Goal: Check status

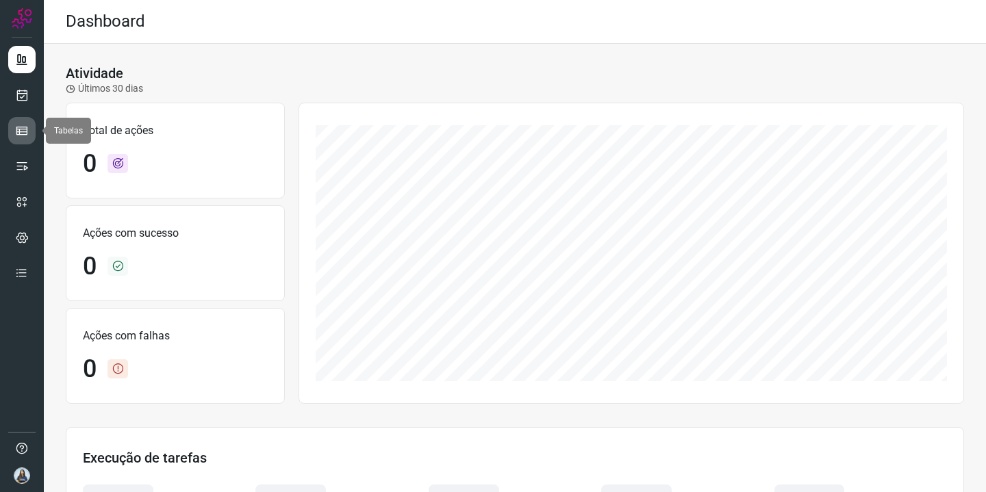
click at [27, 120] on link at bounding box center [21, 130] width 27 height 27
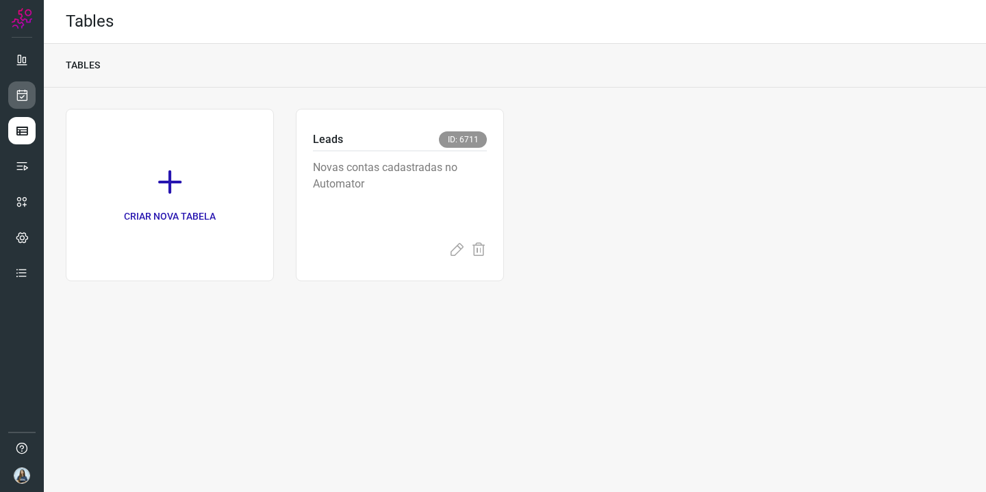
click at [28, 99] on icon at bounding box center [22, 95] width 14 height 14
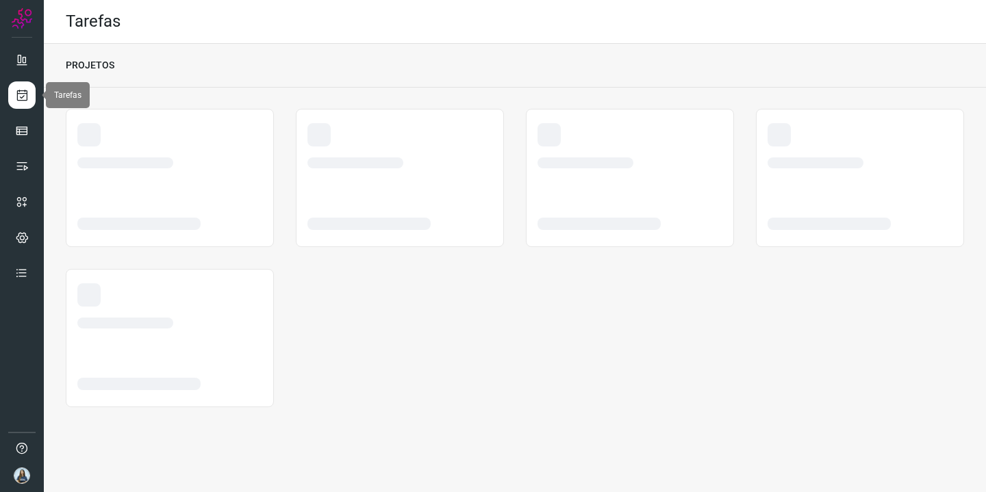
click at [27, 99] on icon at bounding box center [22, 95] width 14 height 14
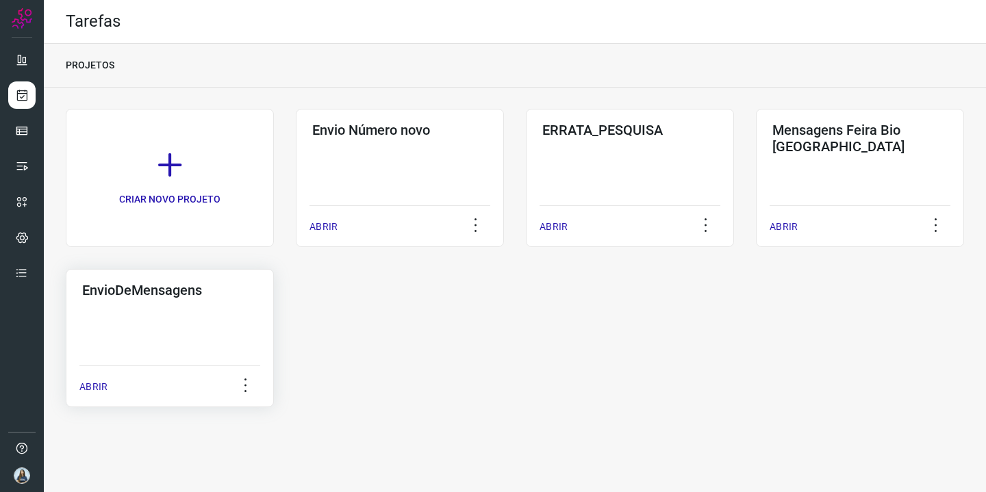
click at [218, 308] on div "EnvioDeMensagens ABRIR" at bounding box center [170, 338] width 208 height 138
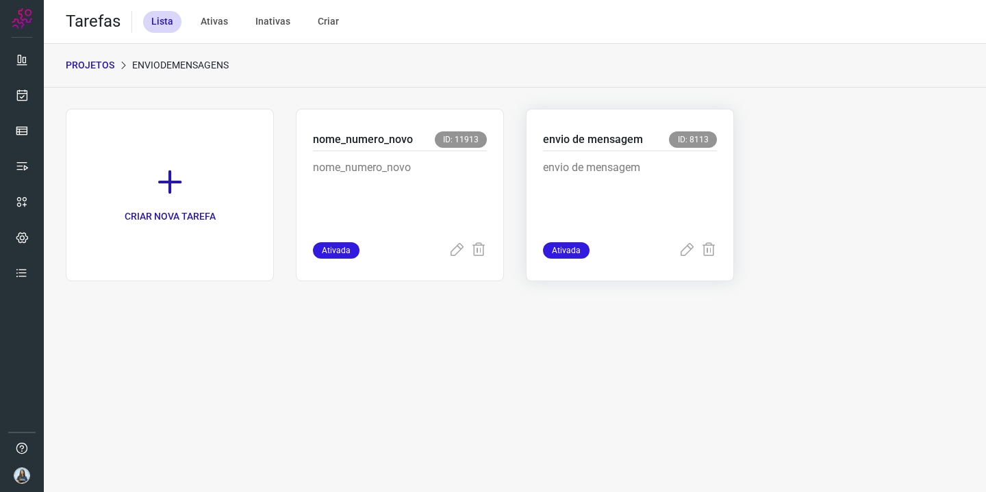
click at [643, 175] on p "envio de mensagem" at bounding box center [630, 193] width 174 height 68
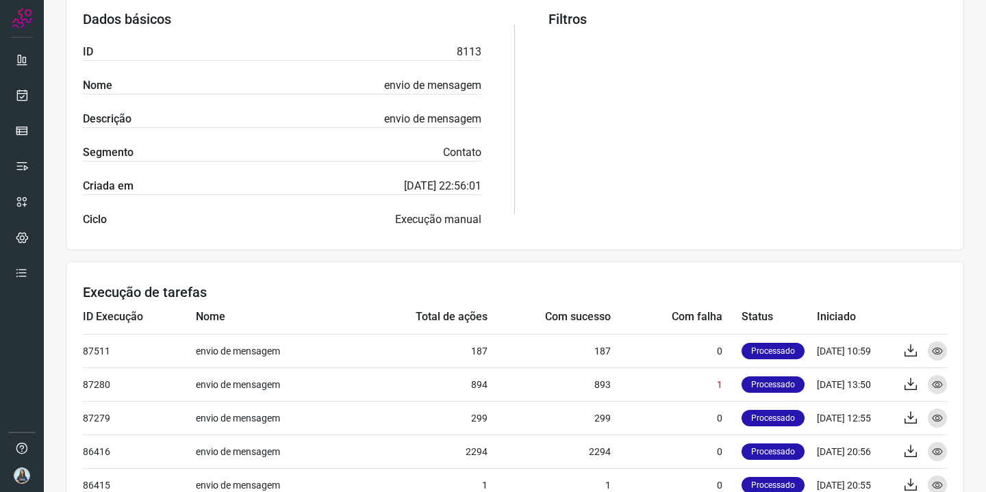
scroll to position [473, 0]
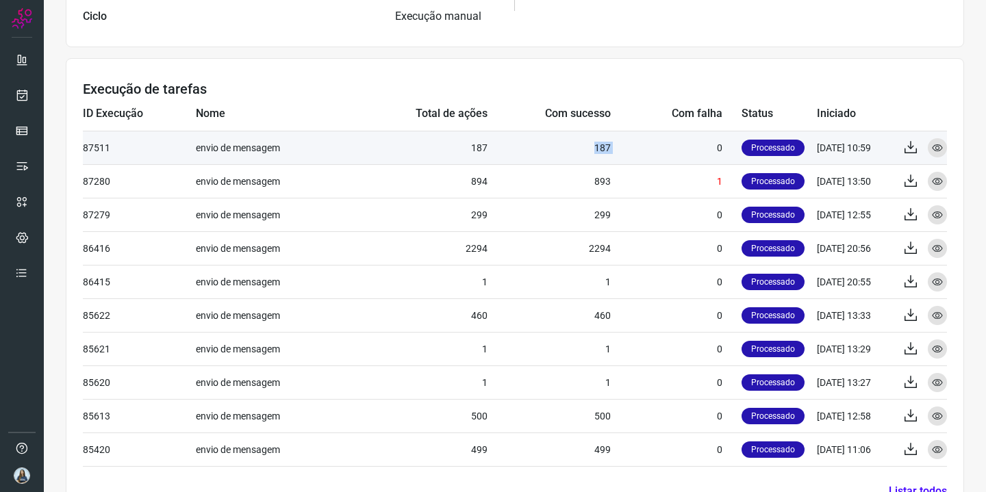
drag, startPoint x: 603, startPoint y: 148, endPoint x: 580, endPoint y: 149, distance: 23.3
click at [580, 149] on tr "87511 envio de mensagem 187 187 0 Processado [DATE] 10:59 Exportar Visualizar" at bounding box center [515, 148] width 864 height 34
copy td "187"
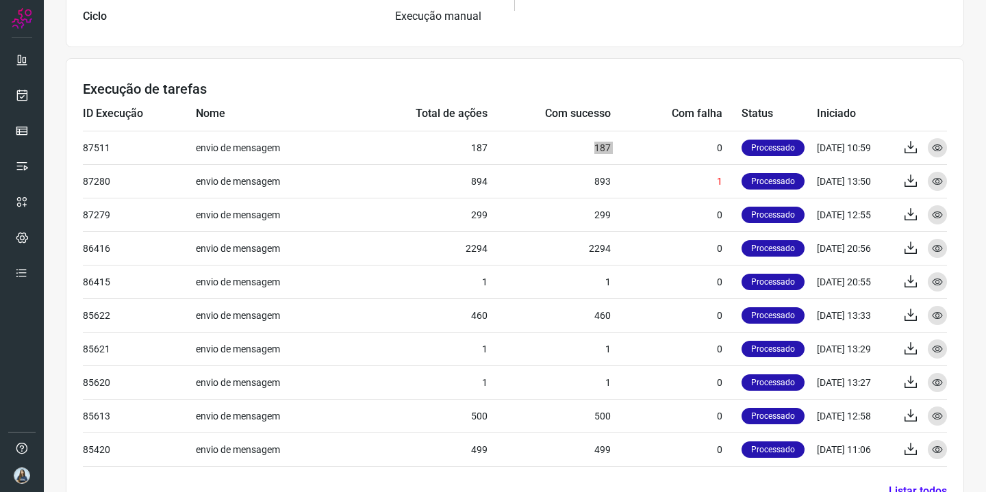
scroll to position [474, 0]
